Goal: Information Seeking & Learning: Learn about a topic

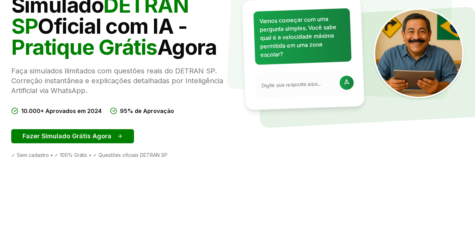
scroll to position [141, 0]
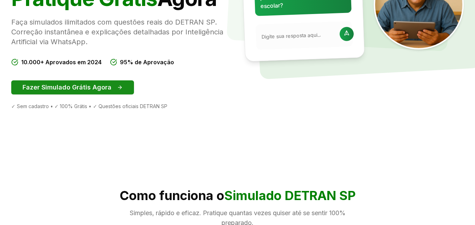
click at [82, 83] on button "Fazer Simulado Grátis Agora" at bounding box center [72, 88] width 123 height 14
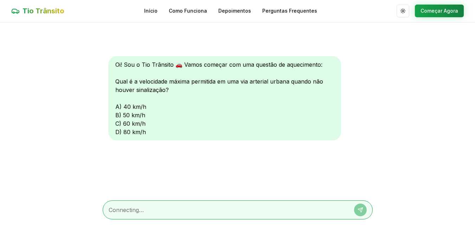
scroll to position [0, 0]
click at [117, 107] on div "Oi! Sou o Tio Trânsito 🚗 Vamos começar com uma questão de aquecimento: Qual é a…" at bounding box center [224, 98] width 233 height 84
click at [193, 205] on div at bounding box center [238, 210] width 270 height 19
click at [151, 210] on textarea at bounding box center [228, 210] width 238 height 8
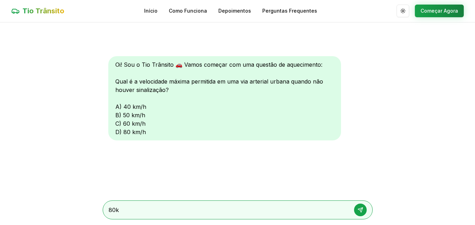
type textarea "80km"
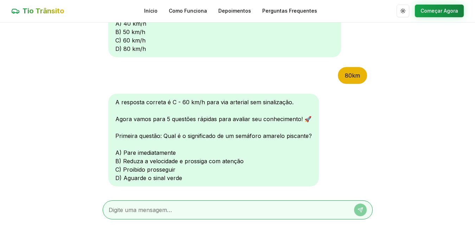
scroll to position [99, 0]
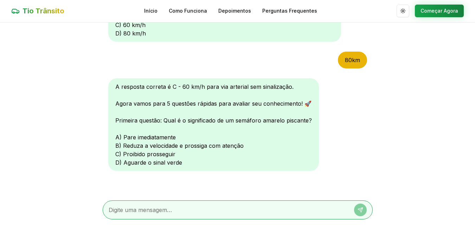
click at [157, 208] on textarea at bounding box center [228, 210] width 238 height 8
type textarea "b"
drag, startPoint x: 173, startPoint y: 115, endPoint x: 254, endPoint y: 117, distance: 80.9
click at [254, 117] on div "A resposta correta é C - 60 km/h para via arterial sem sinalização. Agora vamos…" at bounding box center [213, 124] width 211 height 93
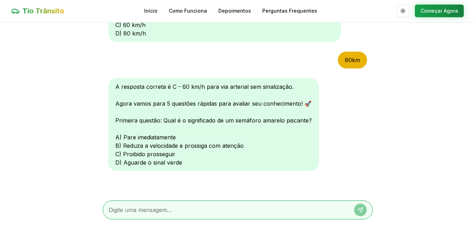
click at [296, 124] on div "A resposta correta é C - 60 km/h para via arterial sem sinalização. Agora vamos…" at bounding box center [213, 124] width 211 height 93
drag, startPoint x: 146, startPoint y: 151, endPoint x: 188, endPoint y: 149, distance: 41.6
click at [188, 149] on div "A resposta correta é C - 60 km/h para via arterial sem sinalização. Agora vamos…" at bounding box center [213, 124] width 211 height 93
click at [198, 148] on div "A resposta correta é C - 60 km/h para via arterial sem sinalização. Agora vamos…" at bounding box center [213, 124] width 211 height 93
click at [173, 208] on textarea at bounding box center [228, 210] width 238 height 8
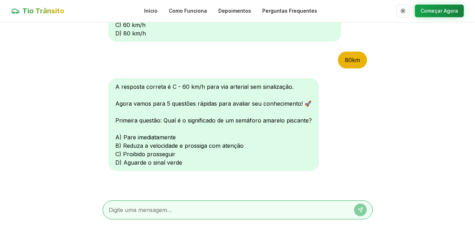
type textarea "b"
type textarea "B"
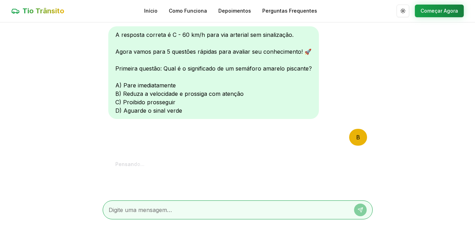
scroll to position [282, 0]
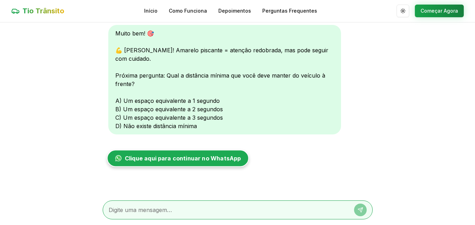
click at [189, 157] on span "Clique aqui para continuar no WhatsApp" at bounding box center [183, 158] width 116 height 8
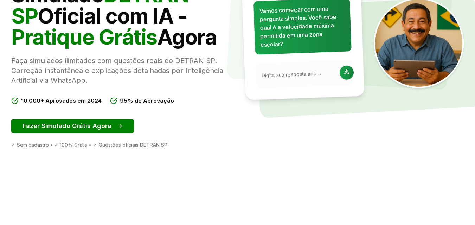
scroll to position [70, 0]
